Goal: Use online tool/utility

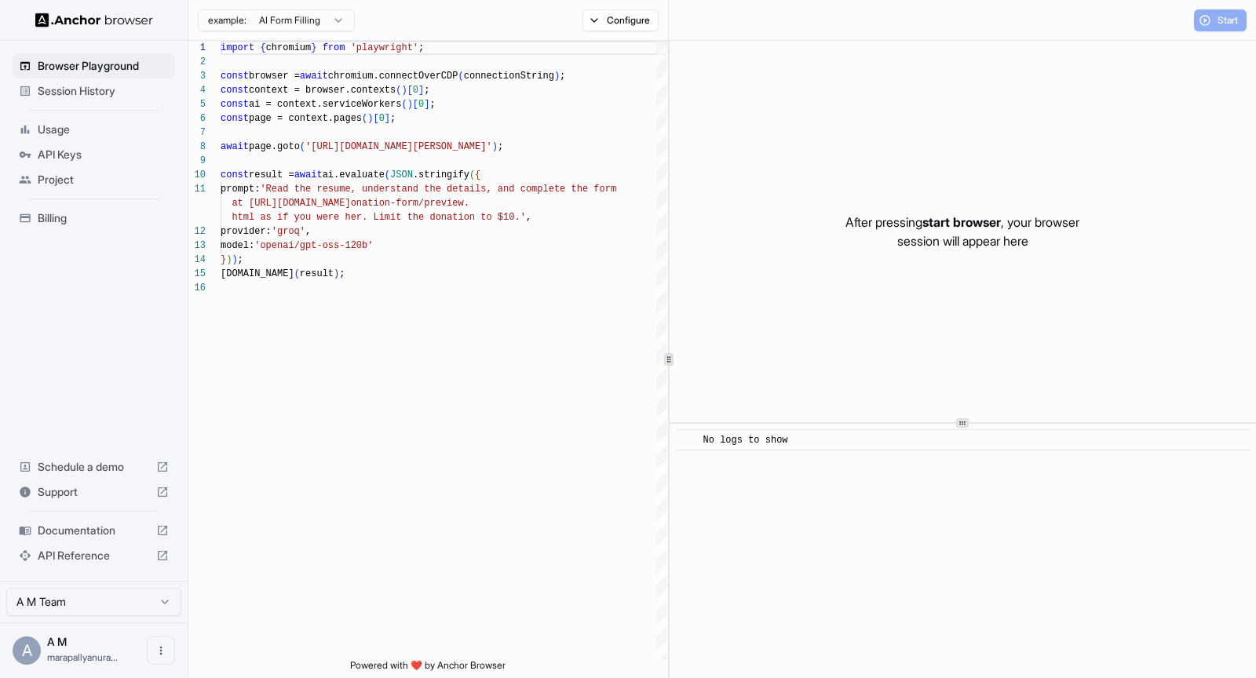
scroll to position [141, 0]
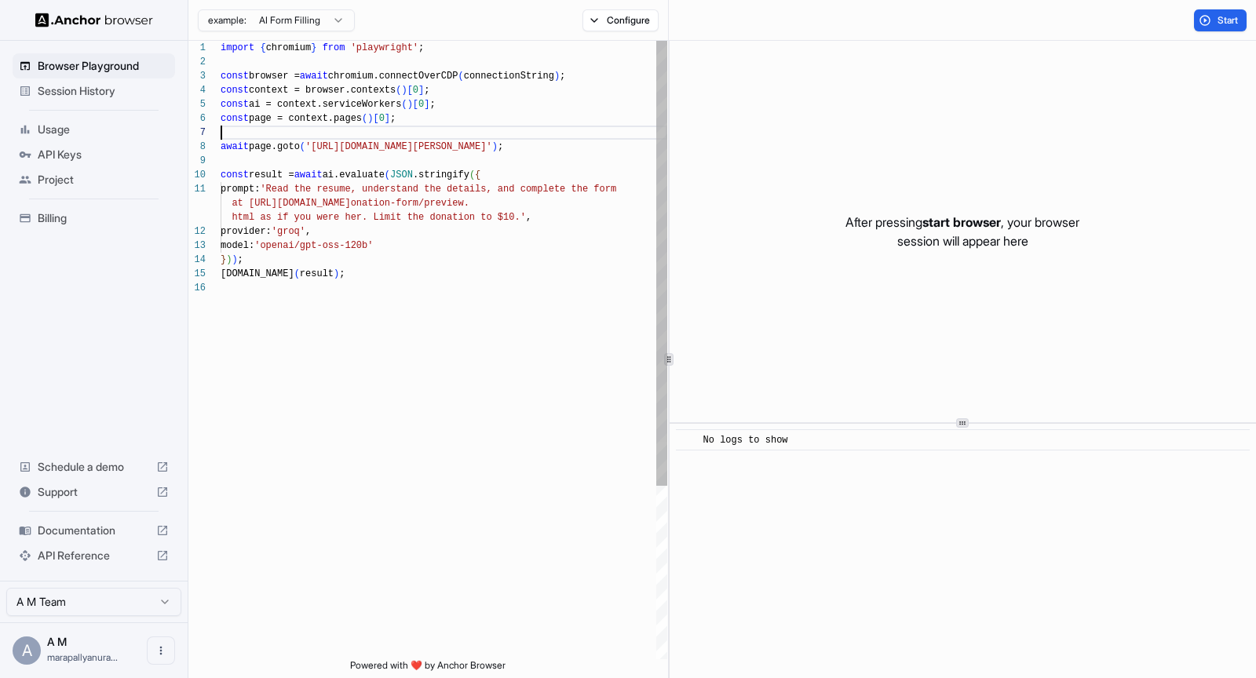
click at [484, 130] on div "import { chromium } from 'playwright' ; const browser = await chromium.connectO…" at bounding box center [444, 470] width 447 height 859
type textarea "**********"
click at [450, 305] on div "import { chromium } from 'playwright' ; const browser = await chromium.connectO…" at bounding box center [444, 470] width 447 height 859
click at [161, 602] on html "Browser Playground Session History Usage API Keys Project Billing Schedule a de…" at bounding box center [628, 339] width 1256 height 678
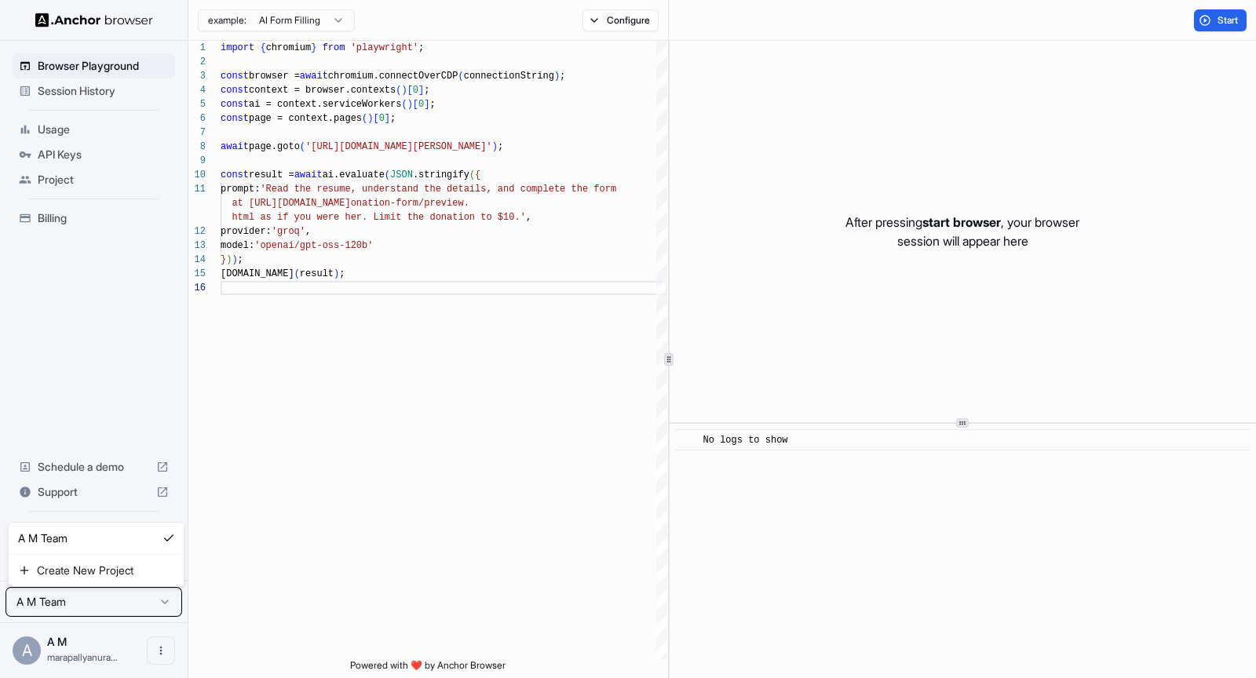
click at [326, 555] on html "Browser Playground Session History Usage API Keys Project Billing Schedule a de…" at bounding box center [628, 339] width 1256 height 678
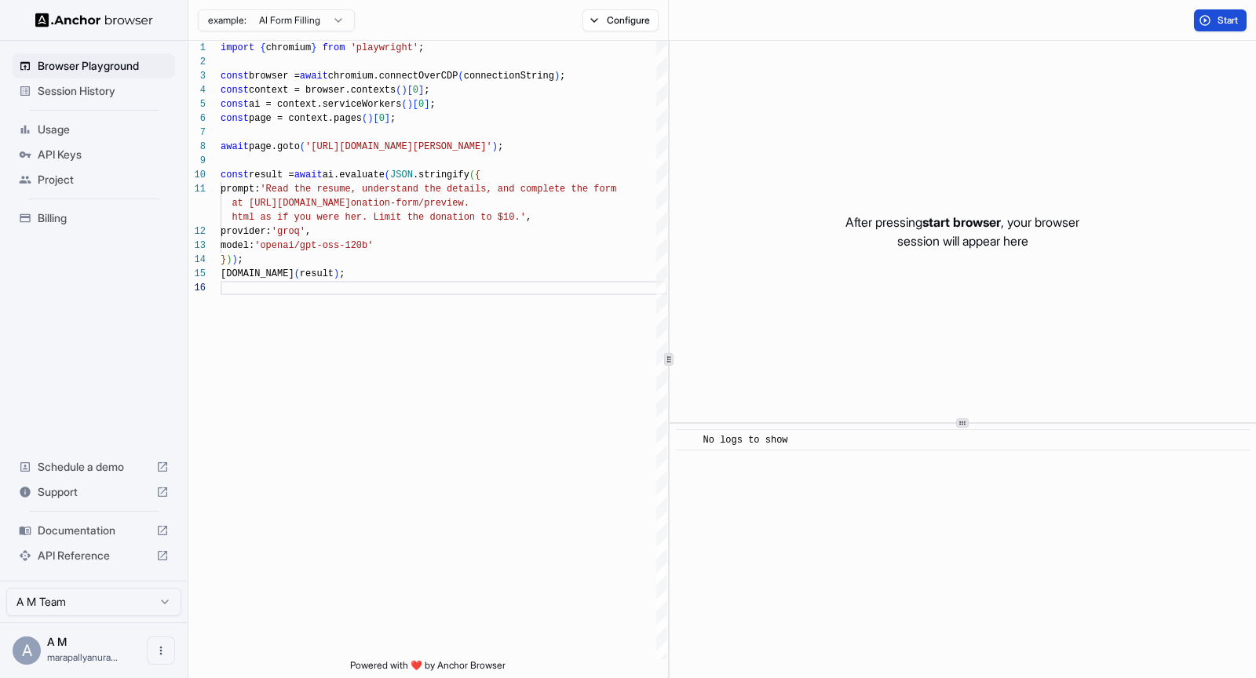
click at [1205, 24] on button "Start" at bounding box center [1220, 20] width 53 height 22
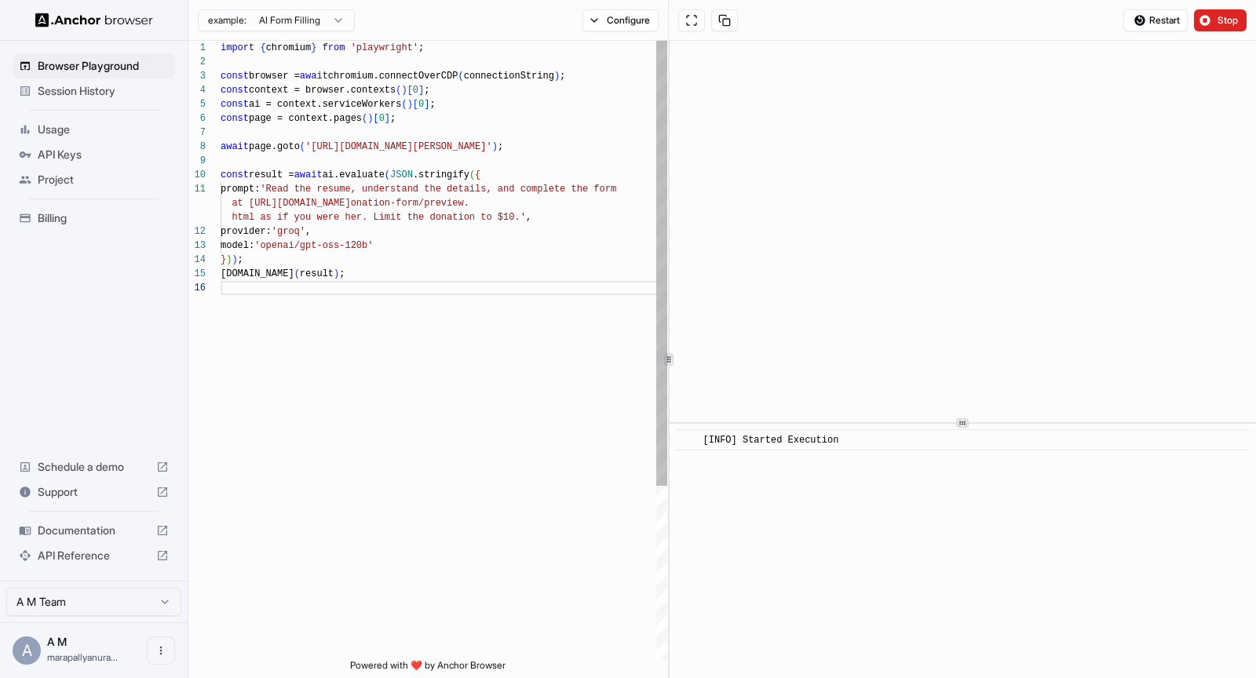
click at [390, 206] on div "import { chromium } from 'playwright' ; const browser = await chromium.connectO…" at bounding box center [444, 470] width 447 height 859
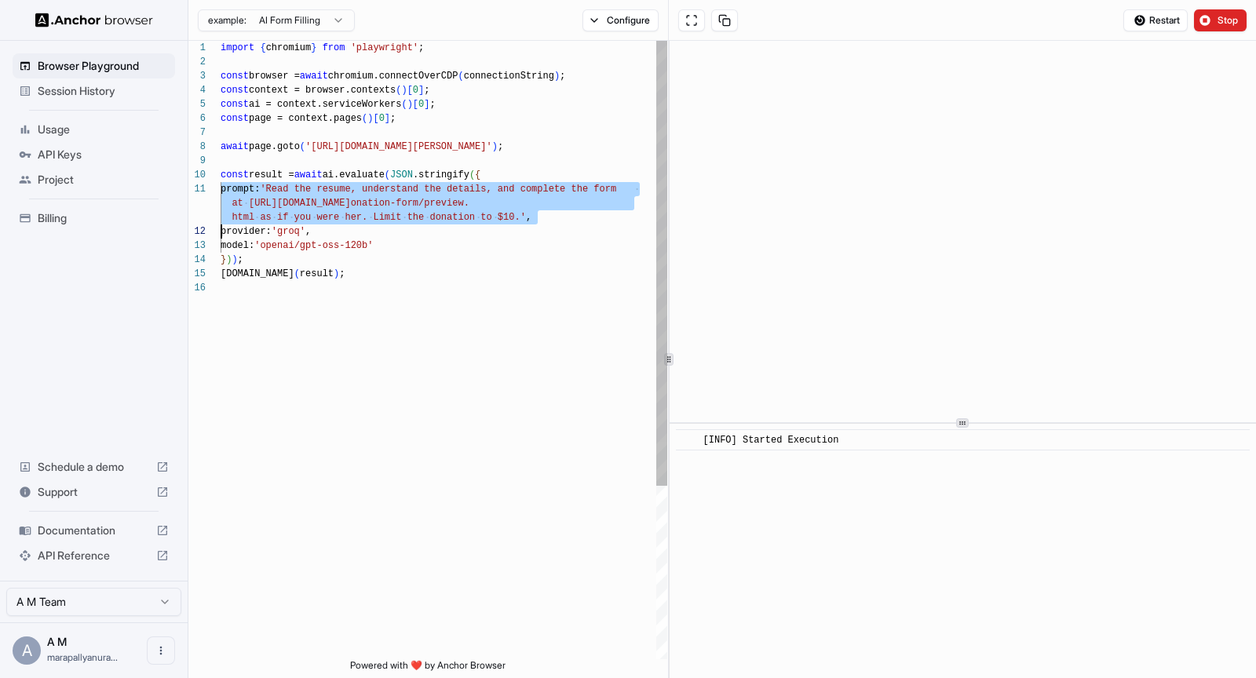
scroll to position [0, 0]
click at [429, 218] on div "import { chromium } from 'playwright' ; const browser = await chromium.connectO…" at bounding box center [444, 470] width 447 height 859
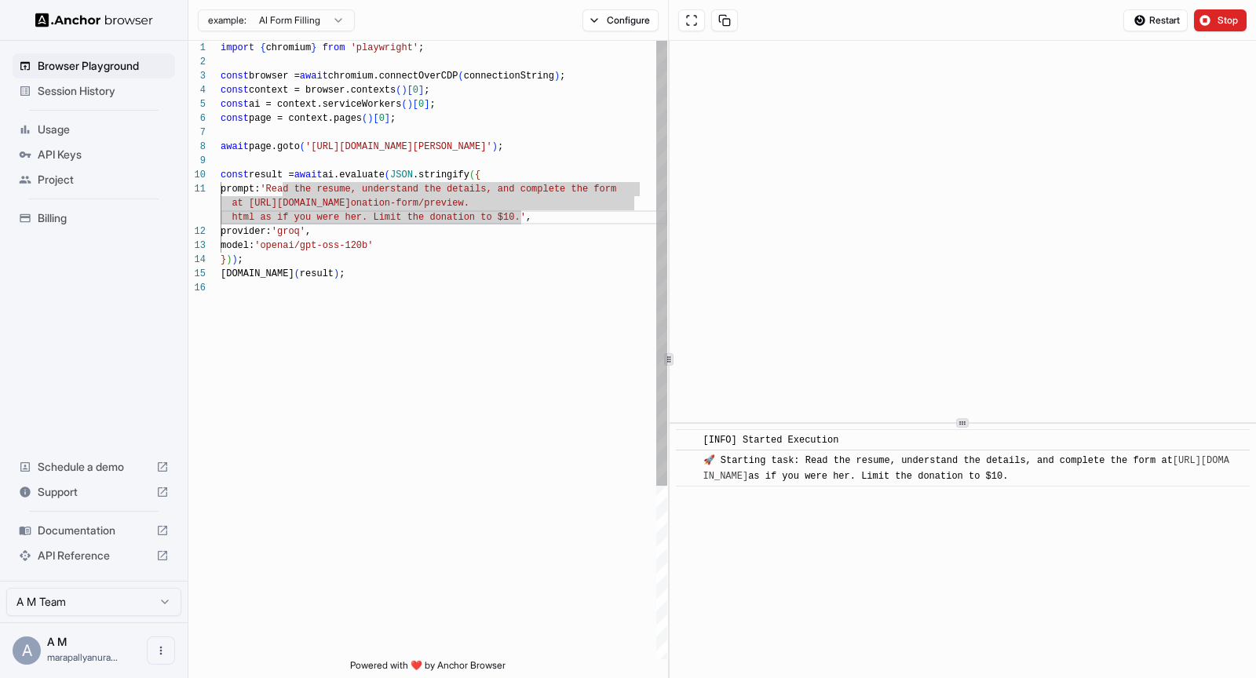
click at [480, 242] on div "import { chromium } from 'playwright' ; const browser = await chromium.connectO…" at bounding box center [444, 470] width 447 height 859
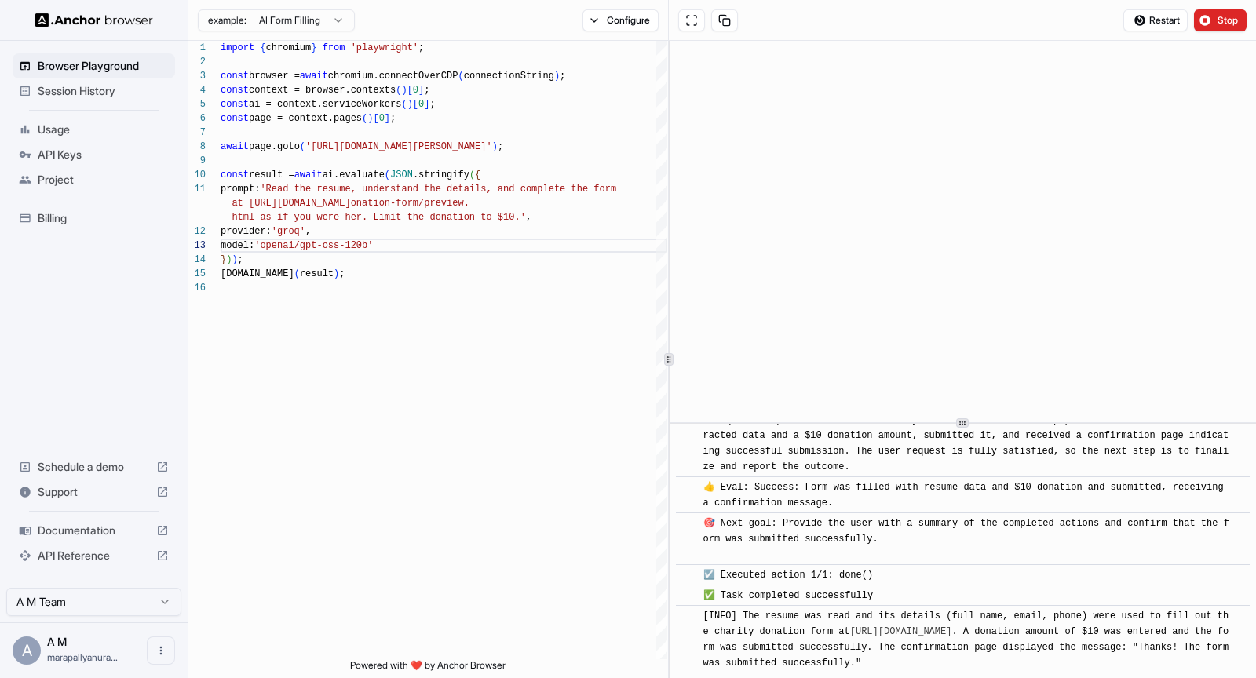
scroll to position [670, 0]
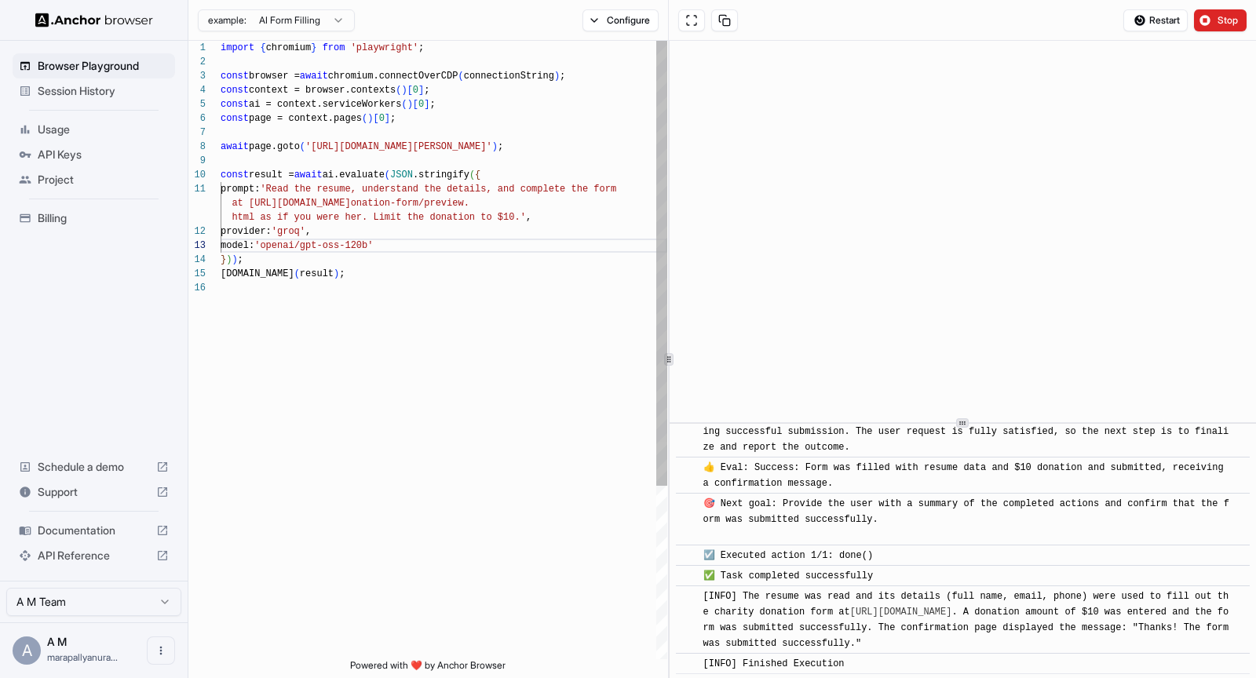
click at [401, 228] on div "import { chromium } from 'playwright' ; const browser = await chromium.connectO…" at bounding box center [444, 470] width 447 height 859
click at [432, 268] on div "import { chromium } from 'playwright' ; const browser = await chromium.connectO…" at bounding box center [444, 470] width 447 height 859
click at [412, 243] on div "import { chromium } from 'playwright' ; const browser = await chromium.connectO…" at bounding box center [444, 470] width 447 height 859
